Goal: Information Seeking & Learning: Learn about a topic

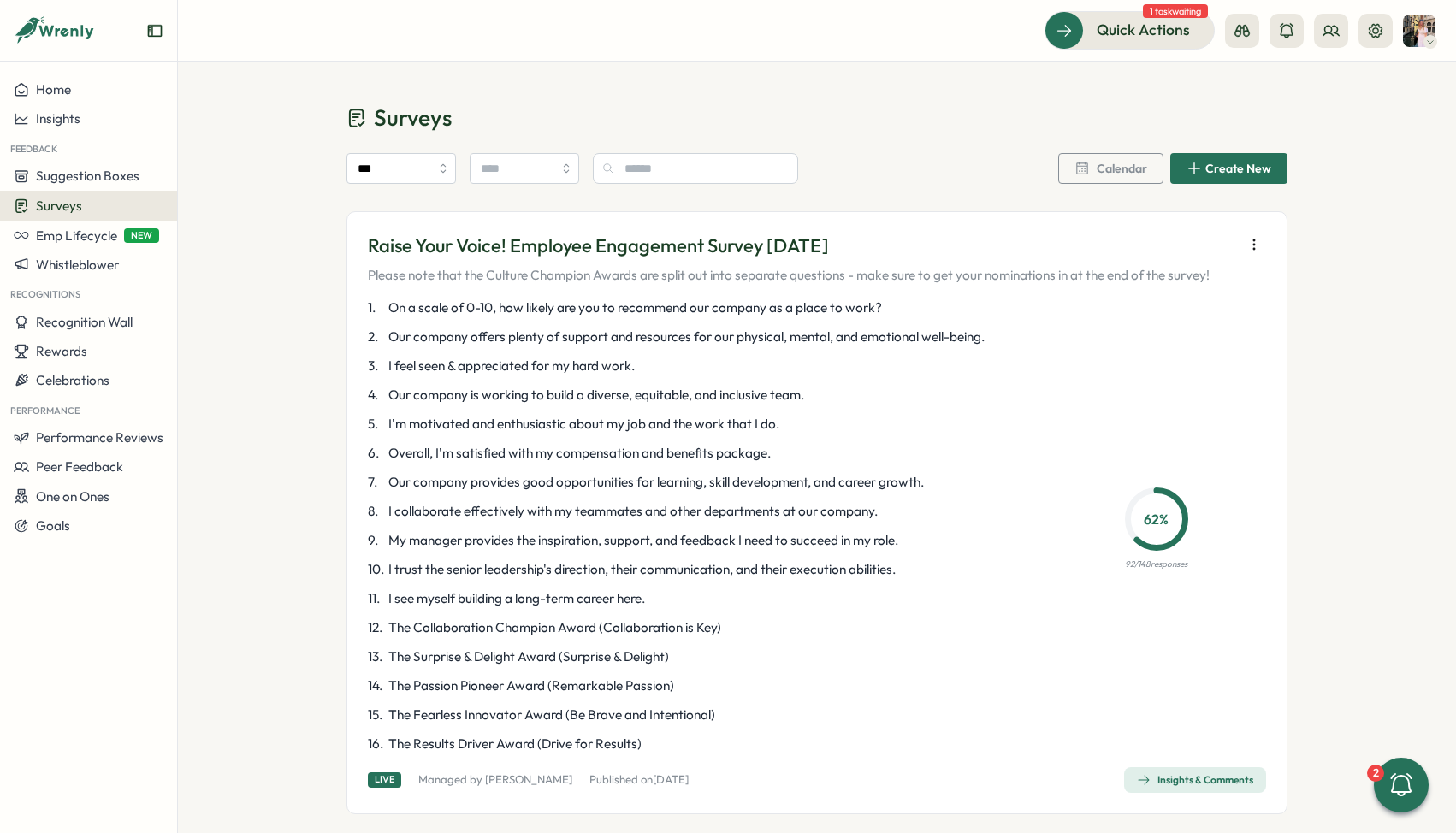
click at [1160, 780] on div "Insights & Comments" at bounding box center [1195, 780] width 117 height 14
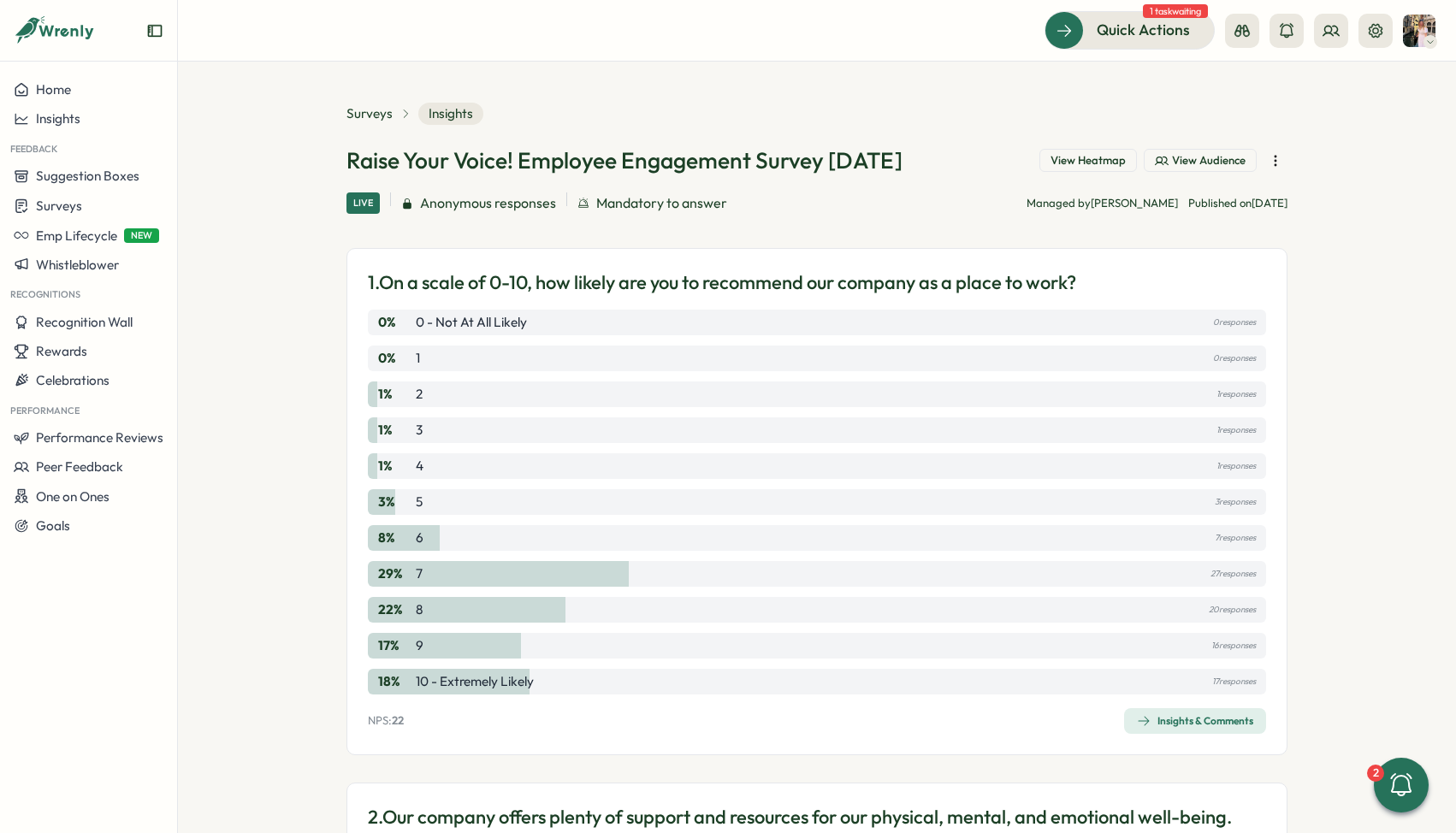
click at [1155, 715] on div "Insights & Comments" at bounding box center [1195, 722] width 117 height 14
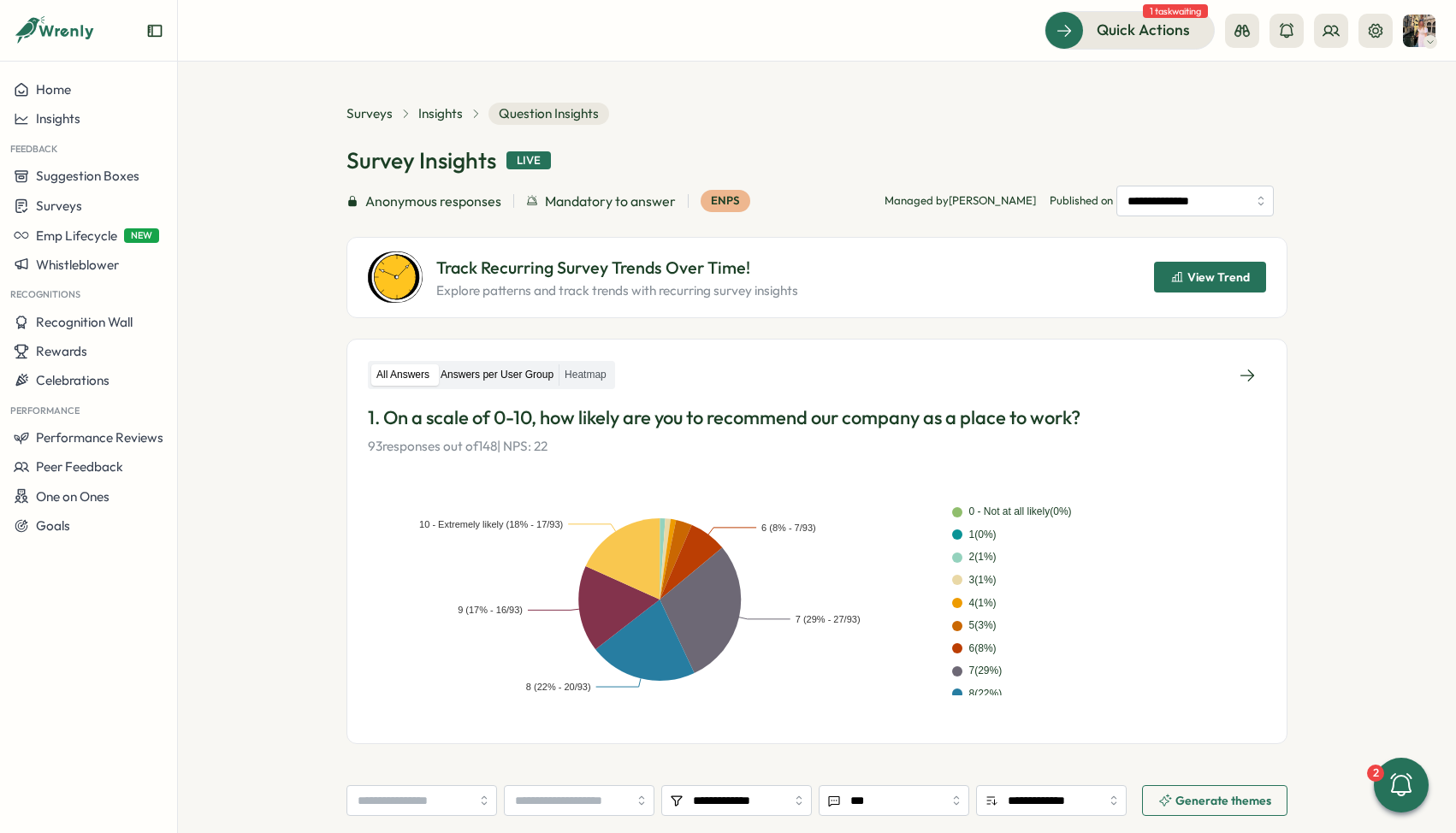
click at [495, 369] on label "Answers per User Group" at bounding box center [497, 375] width 124 height 21
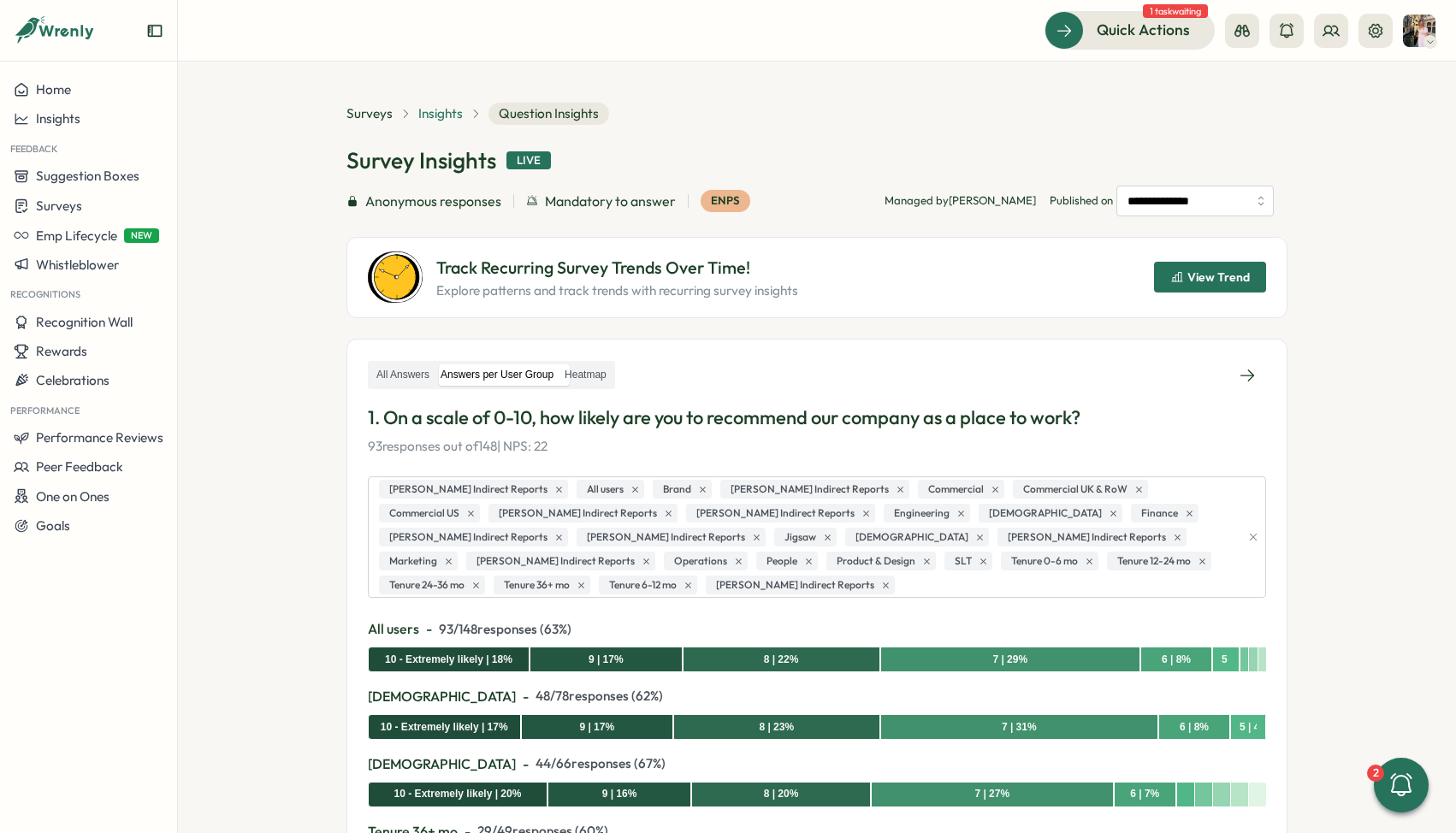
click at [446, 106] on span "Insights" at bounding box center [440, 113] width 45 height 18
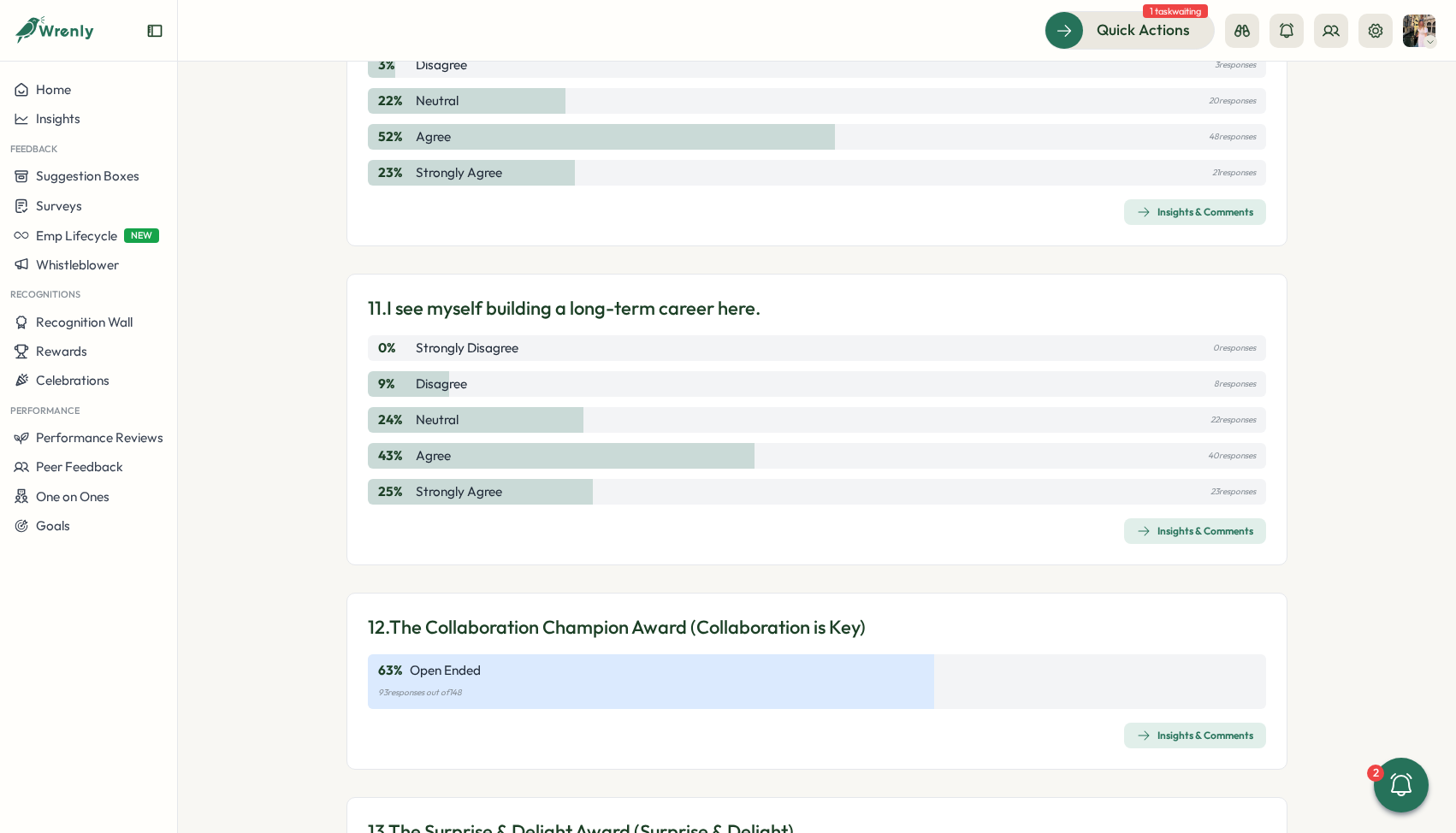
scroll to position [3387, 0]
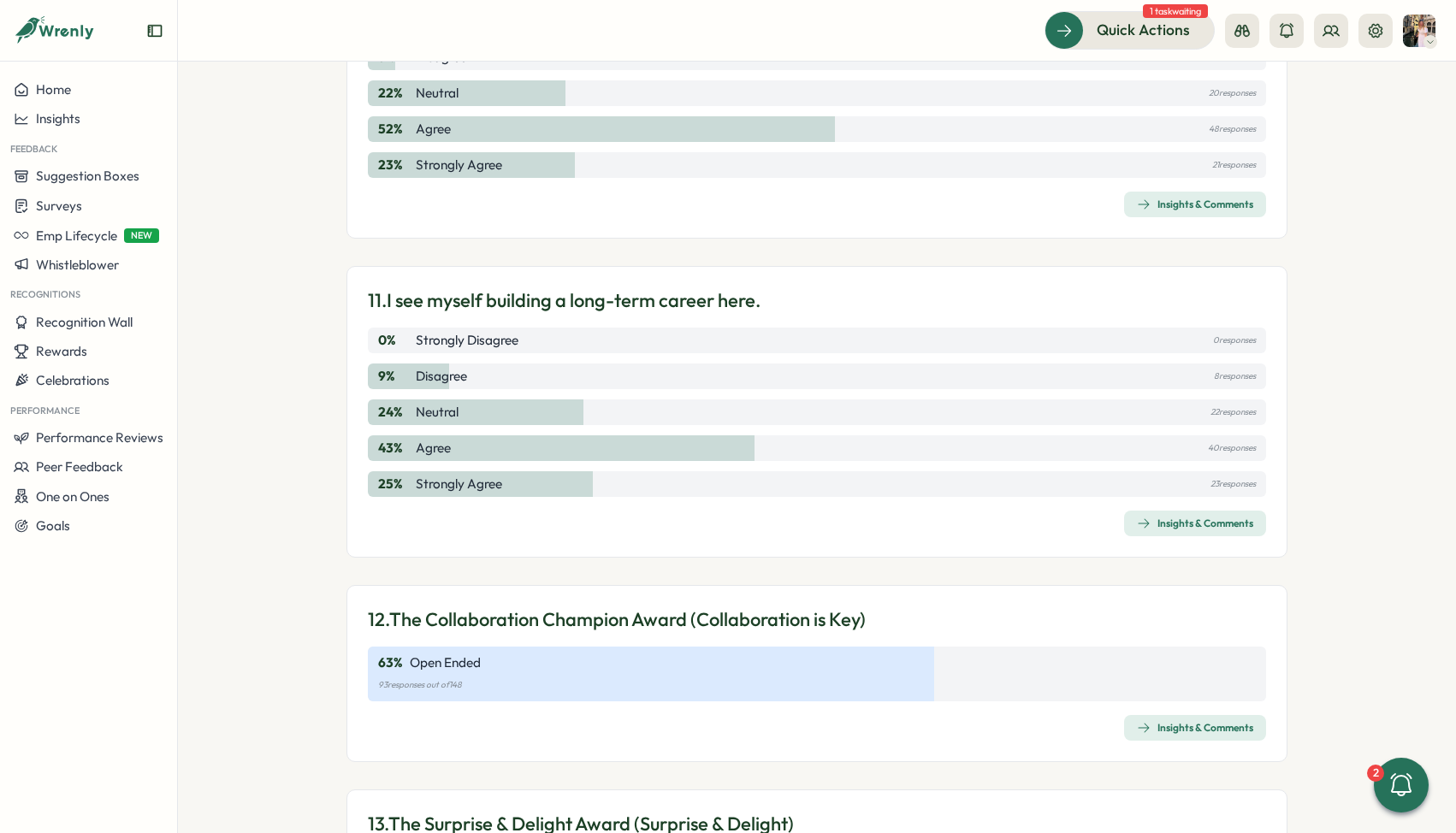
click at [1185, 516] on div "Insights & Comments" at bounding box center [1195, 523] width 117 height 14
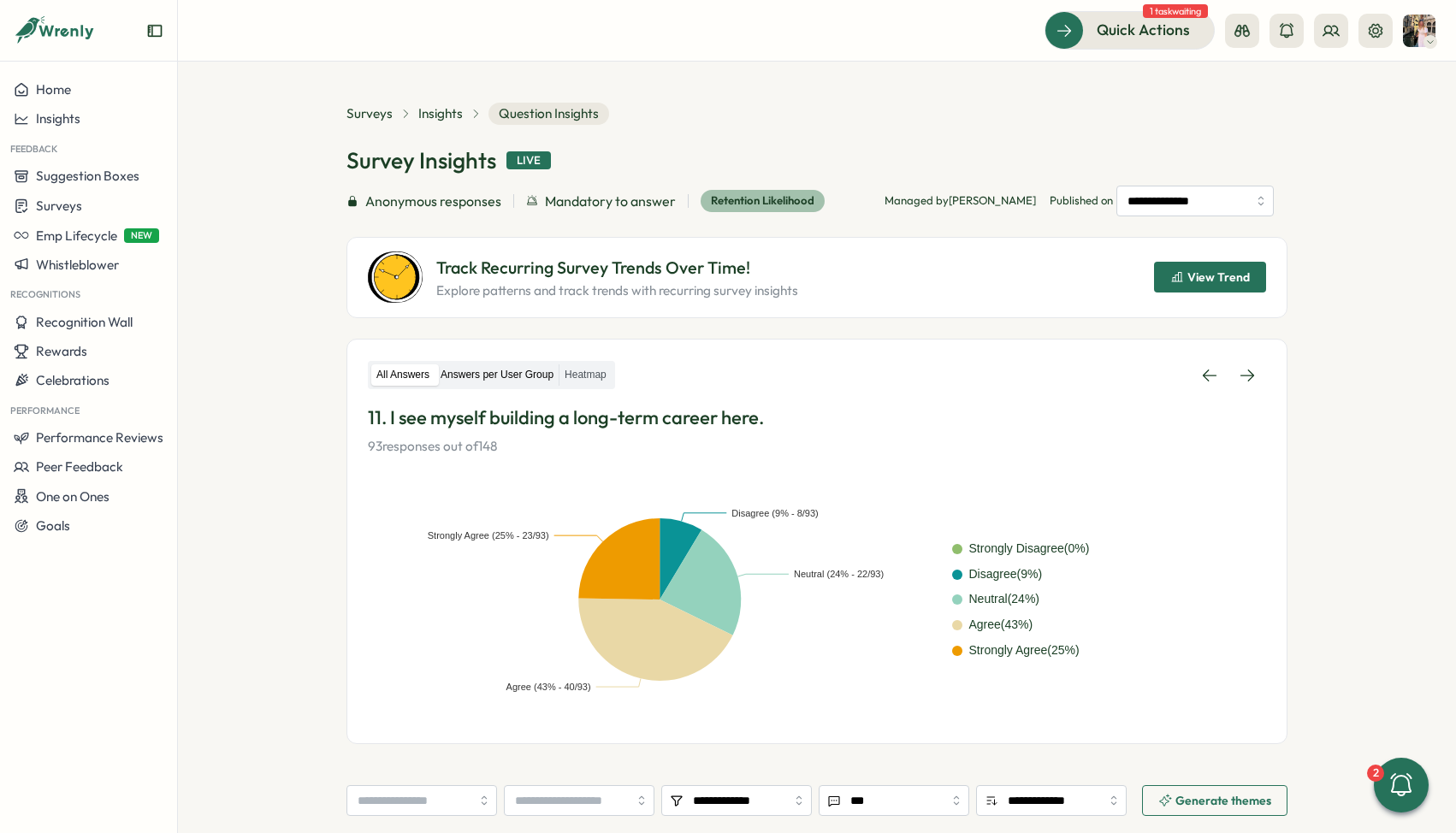
click at [469, 365] on label "Answers per User Group" at bounding box center [497, 375] width 124 height 21
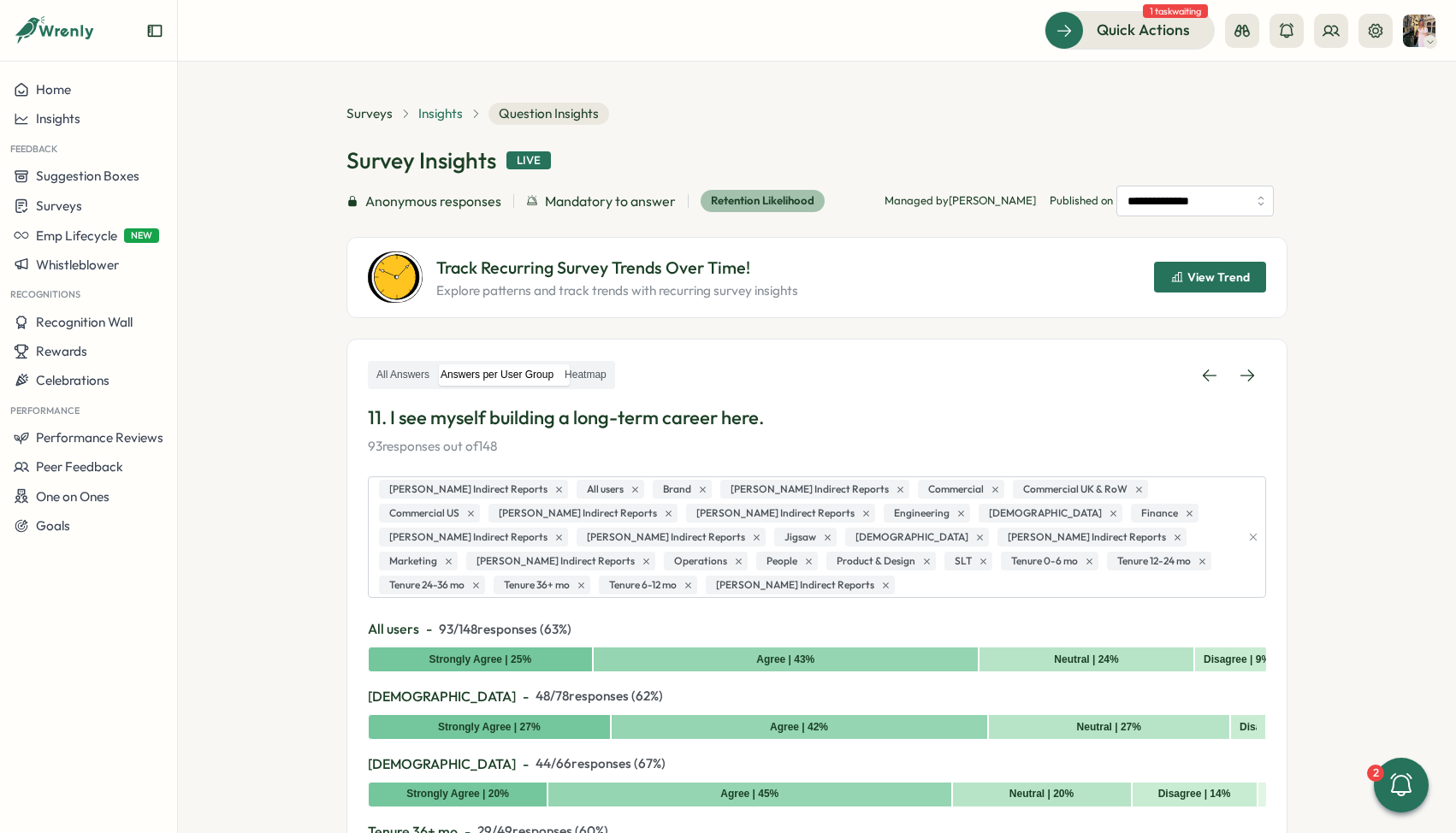
click at [437, 107] on span "Insights" at bounding box center [440, 113] width 45 height 18
